Goal: Navigation & Orientation: Find specific page/section

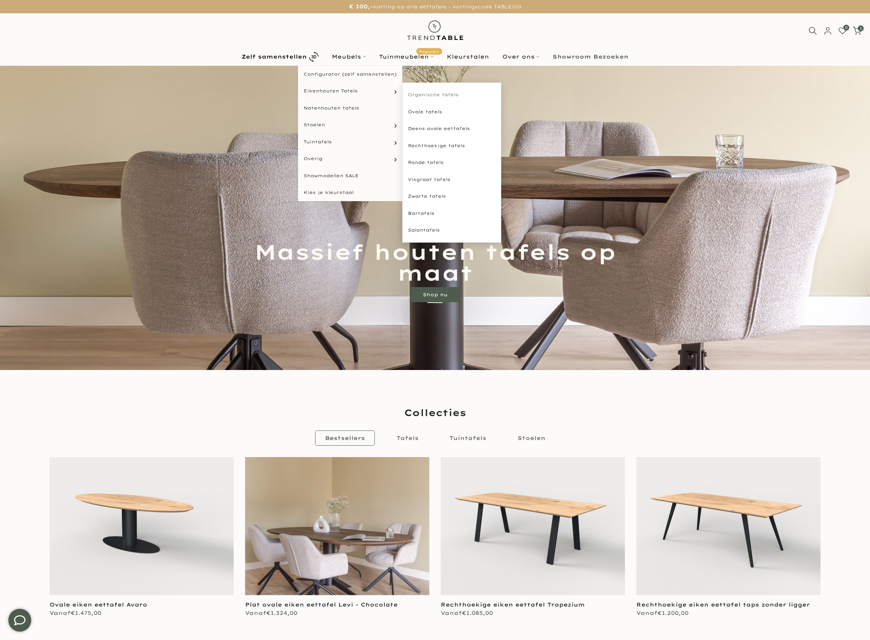
click at [450, 95] on link "Organische tafels" at bounding box center [451, 94] width 99 height 17
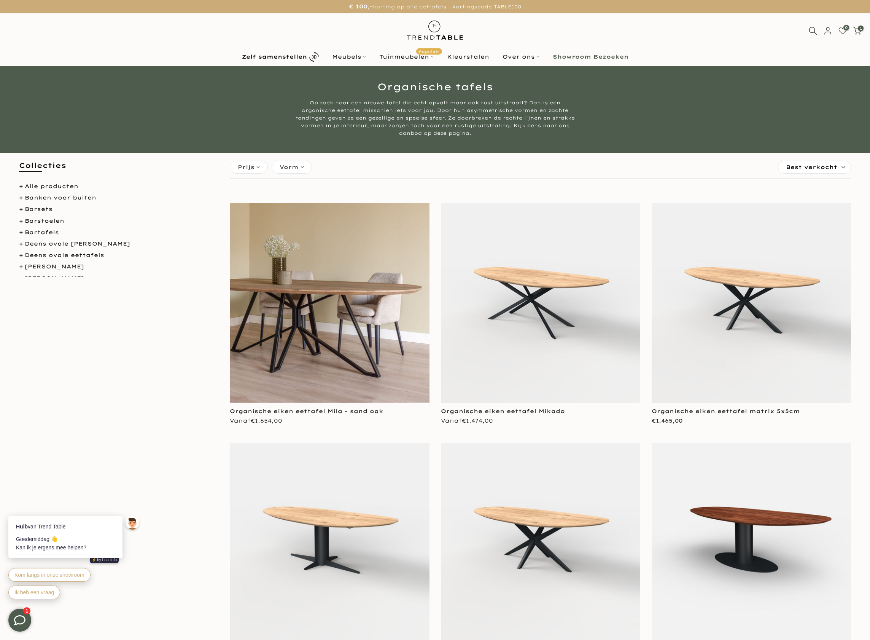
click at [447, 29] on img at bounding box center [435, 30] width 67 height 34
